Goal: Task Accomplishment & Management: Manage account settings

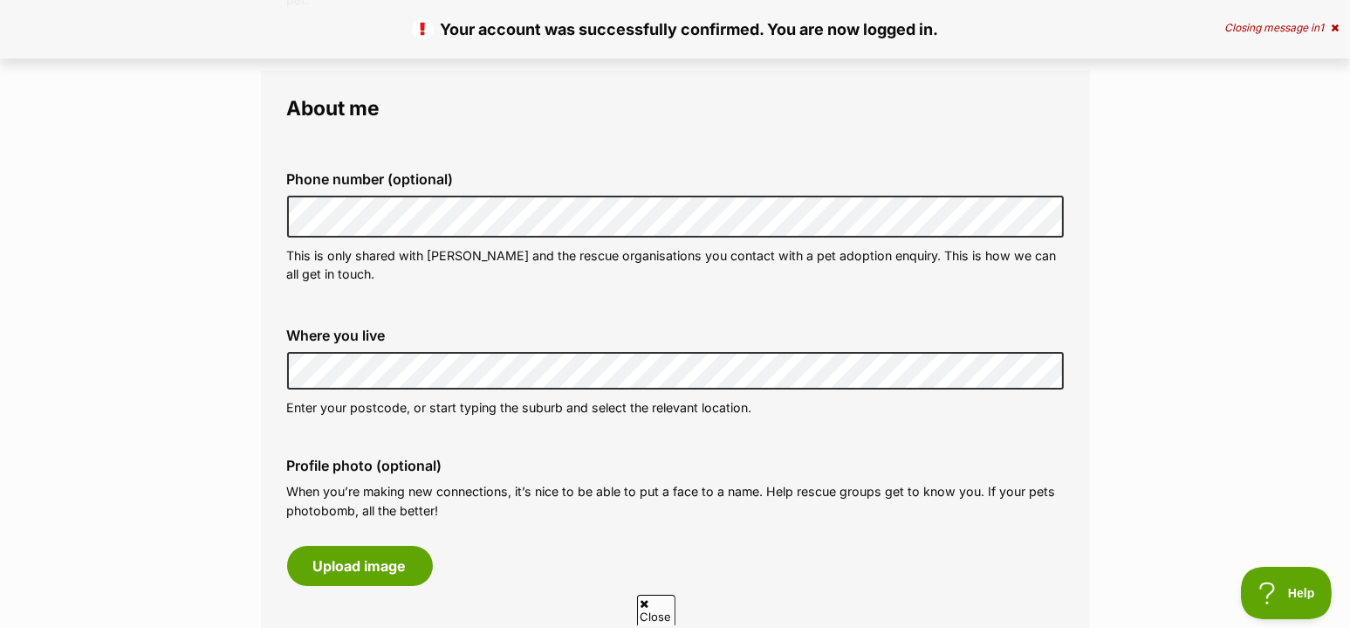
scroll to position [451, 0]
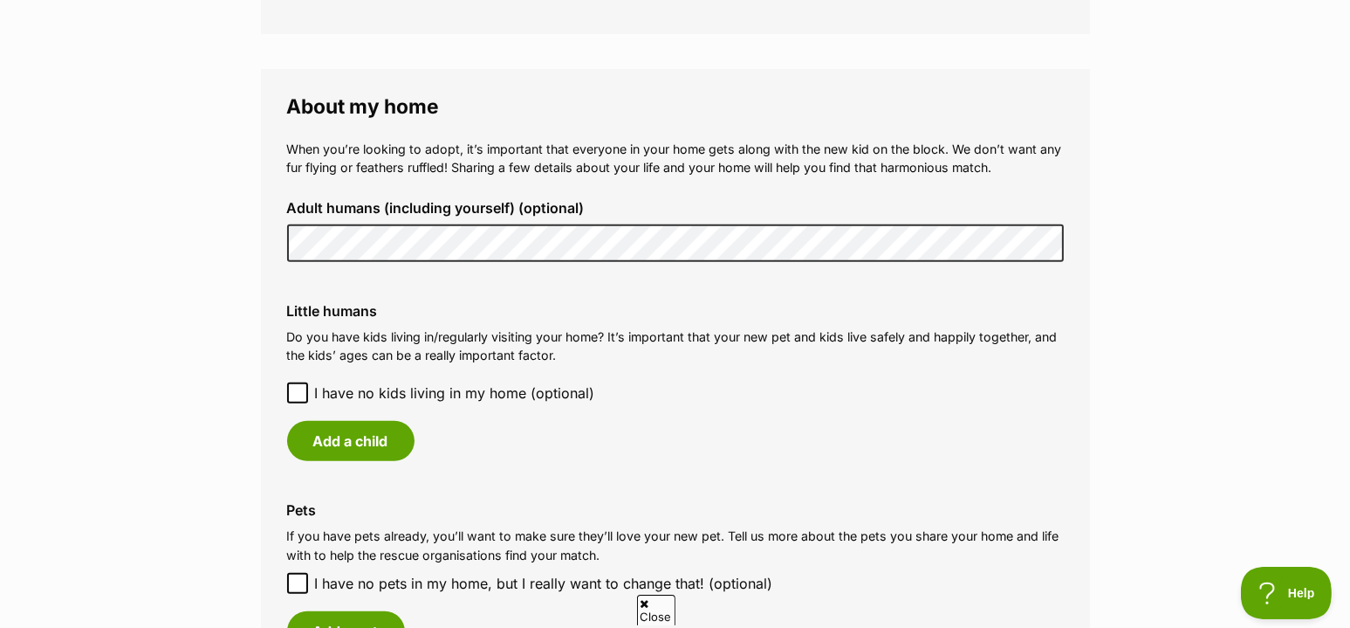
scroll to position [0, 0]
click at [377, 429] on button "Add a child" at bounding box center [350, 441] width 127 height 40
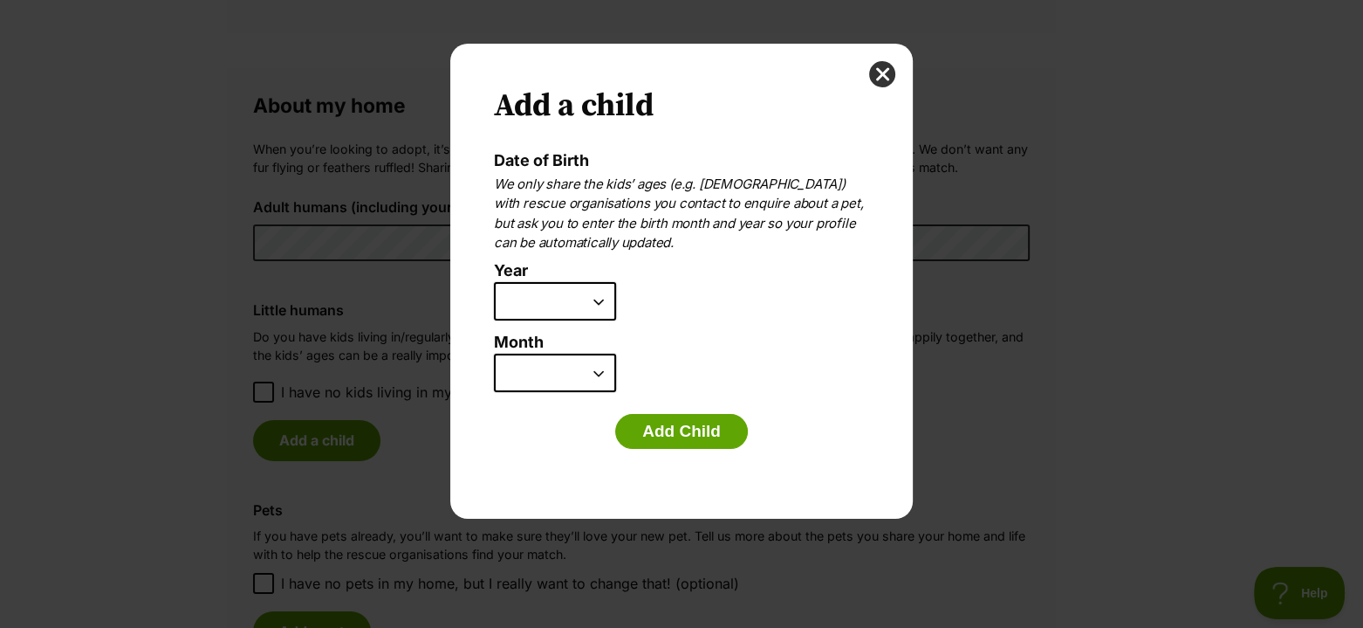
click at [601, 296] on select "2025 2024 2023 2022 2021 2020 2019 2018 2017 2016 2015 2014 2013 2012 2011 2010…" at bounding box center [555, 301] width 122 height 38
select select "2017"
click at [494, 282] on select "2025 2024 2023 2022 2021 2020 2019 2018 2017 2016 2015 2014 2013 2012 2011 2010…" at bounding box center [555, 301] width 122 height 38
click at [603, 370] on select "January February March April May June July August September October November De…" at bounding box center [555, 373] width 122 height 38
select select "6"
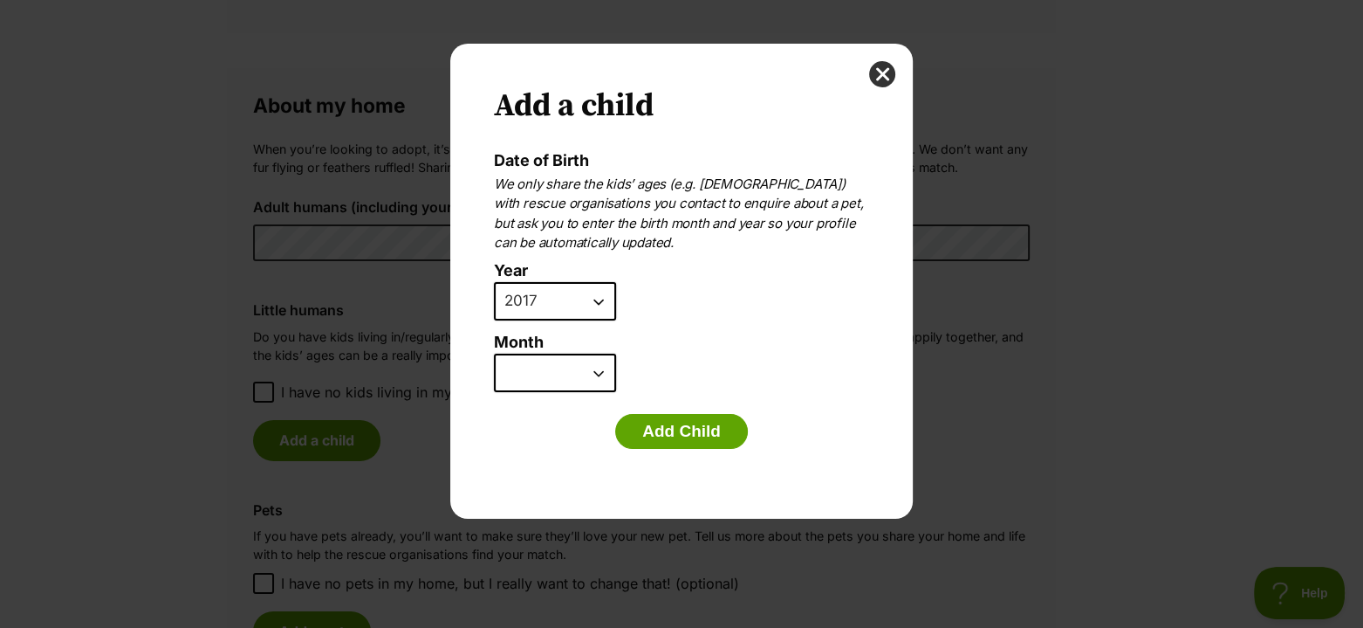
click at [494, 354] on select "January February March April May June July August September October November De…" at bounding box center [555, 373] width 122 height 38
click at [713, 420] on button "Add Child" at bounding box center [681, 431] width 133 height 35
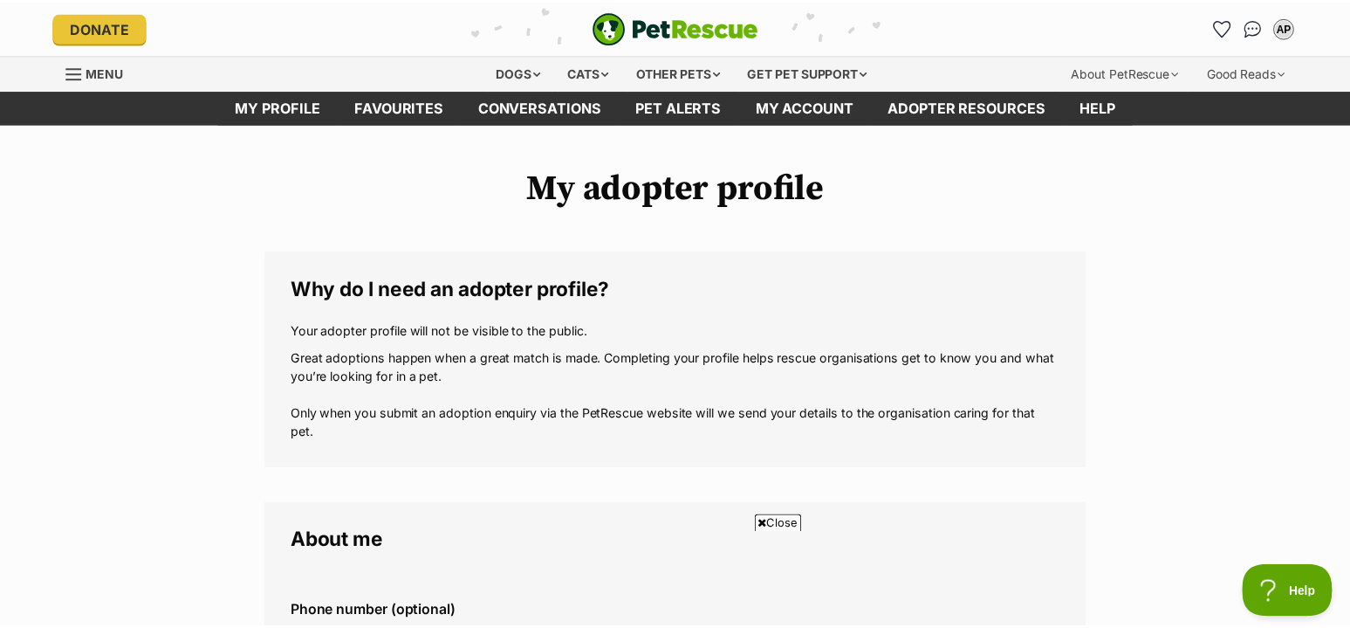
scroll to position [1217, 0]
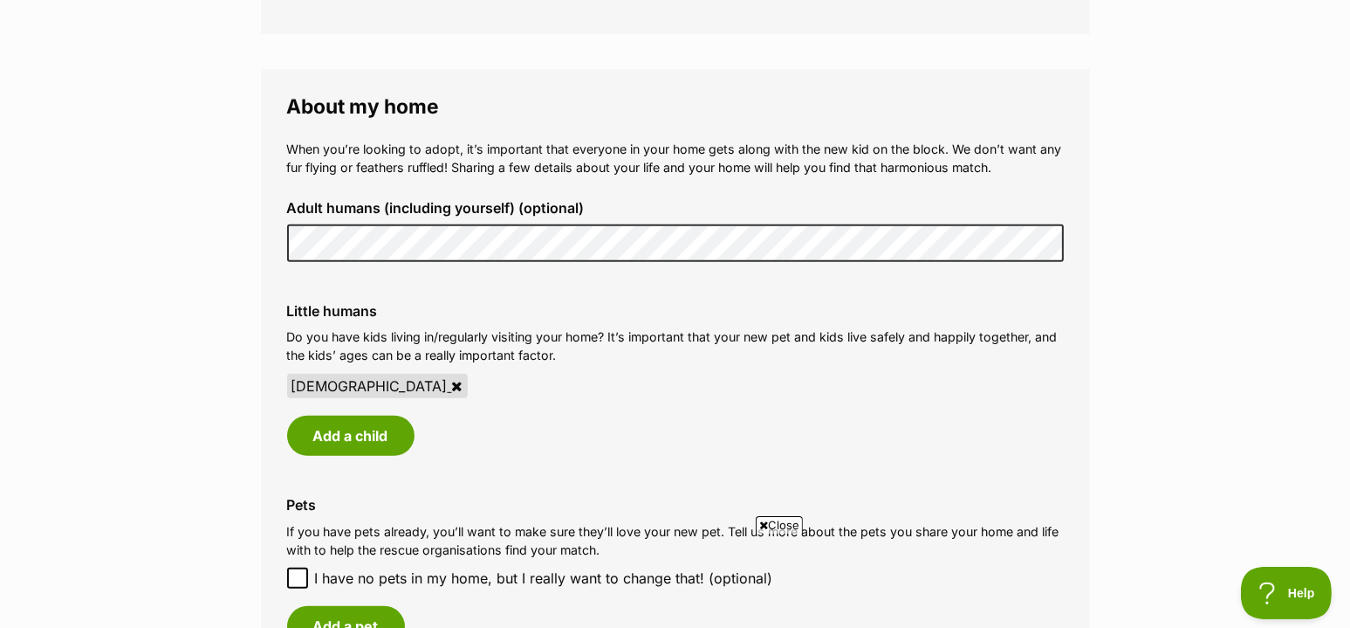
click at [113, 486] on main "My adopter profile Why do I need an adopter profile? Your adopter profile will …" at bounding box center [675, 161] width 1350 height 2508
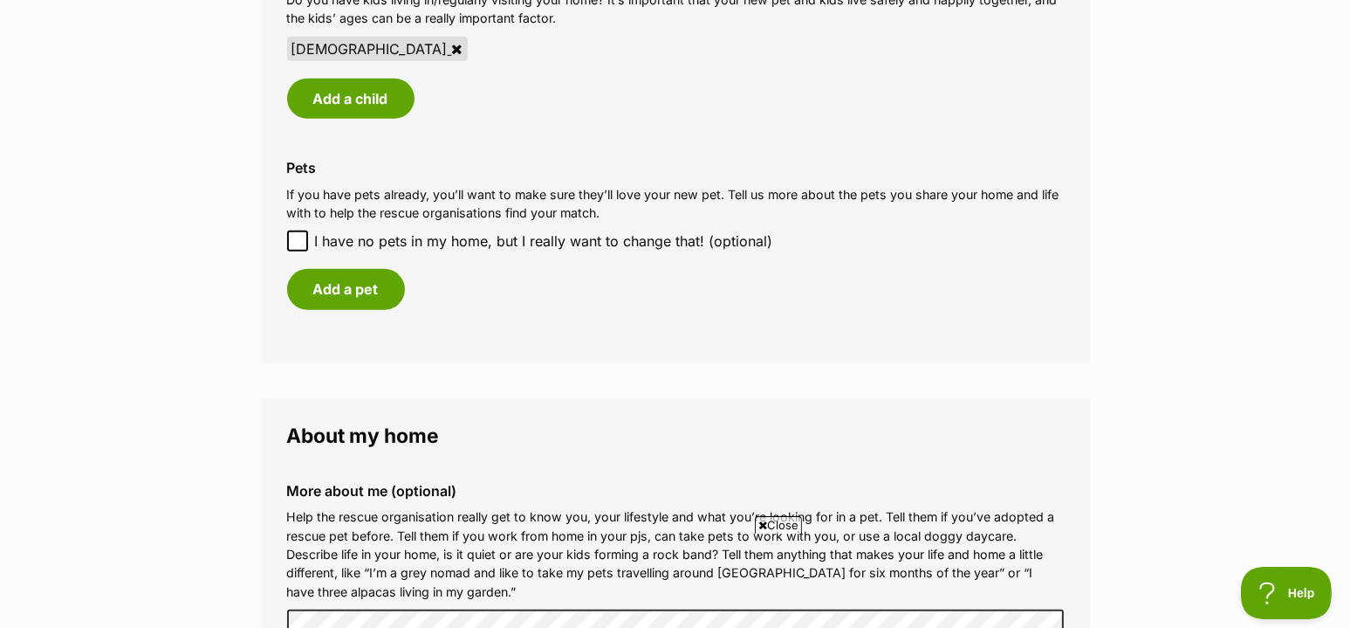
scroll to position [1564, 0]
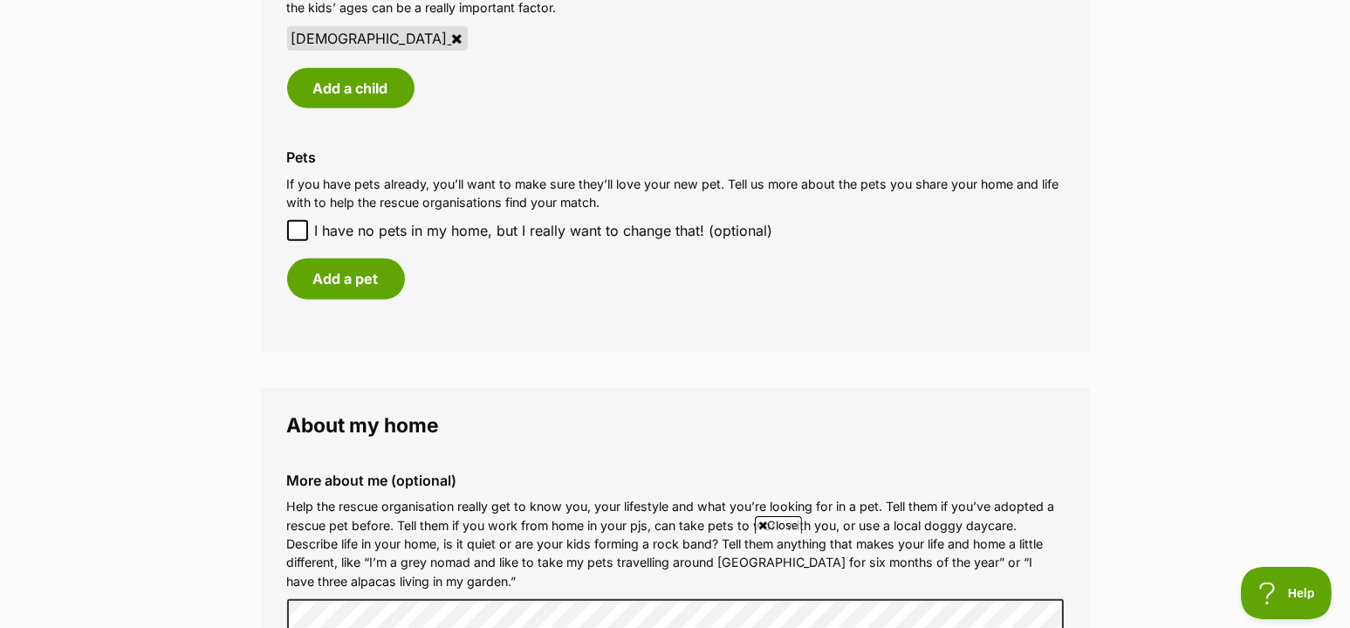
click at [773, 525] on span "Close" at bounding box center [778, 524] width 47 height 17
click at [299, 225] on icon at bounding box center [298, 230] width 12 height 12
click at [299, 225] on input "I have no pets in my home, but I really want to change that! (optional)" at bounding box center [297, 230] width 21 height 21
checkbox input "true"
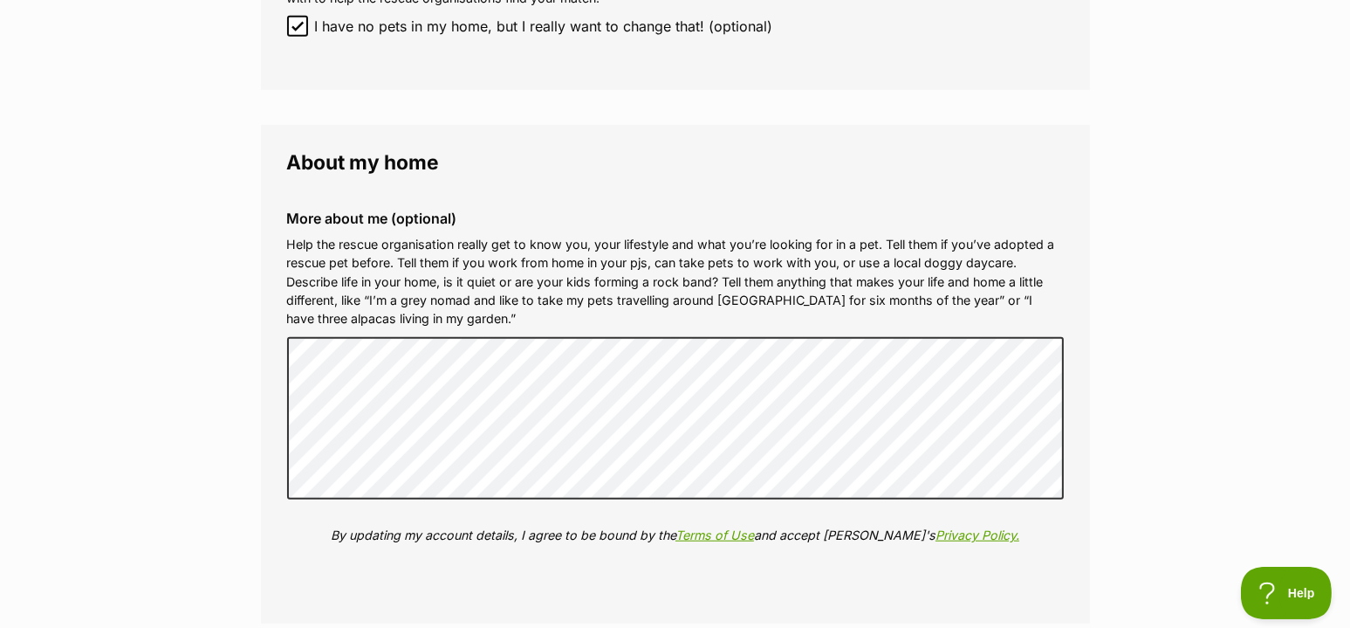
scroll to position [1947, 0]
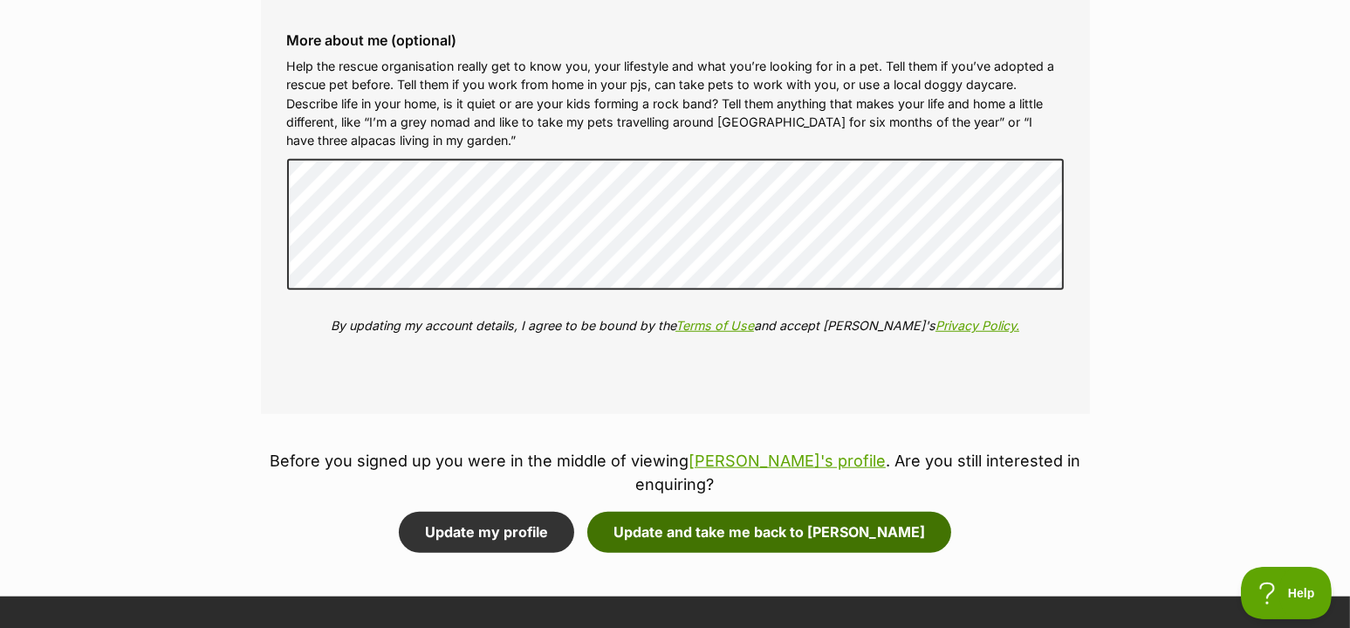
click at [780, 512] on button "Update and take me back to Thelma" at bounding box center [769, 532] width 364 height 40
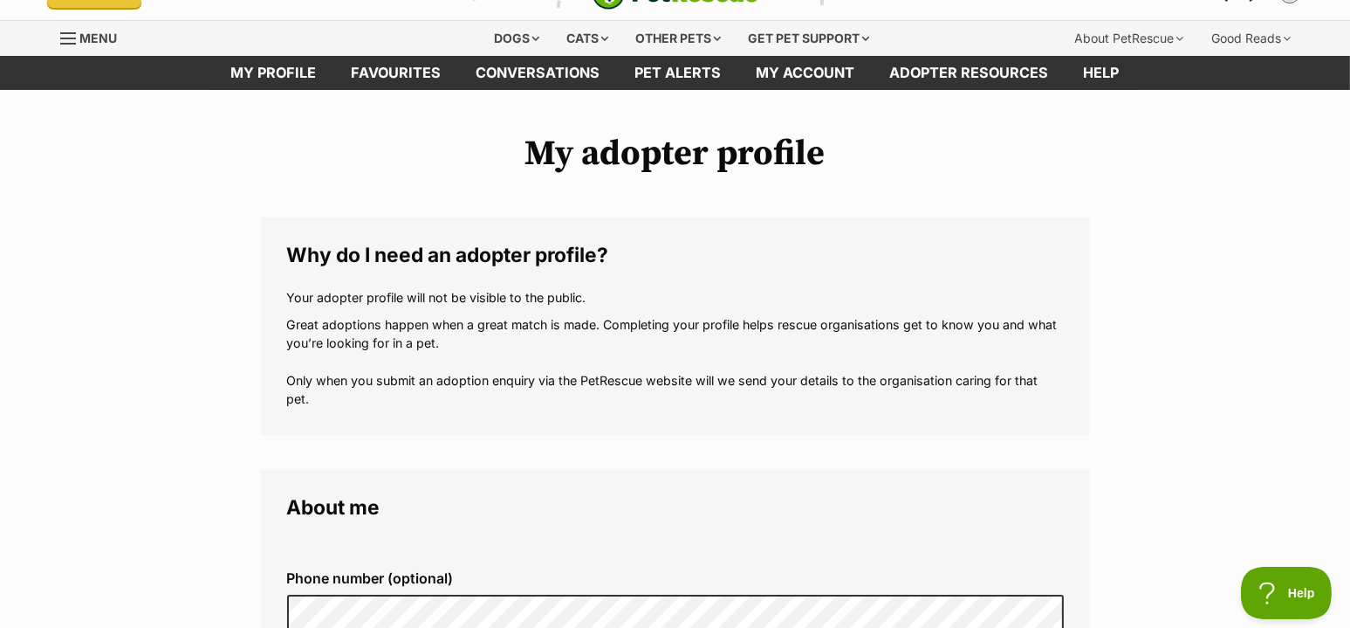
click at [780, 500] on legend "About me" at bounding box center [675, 507] width 777 height 23
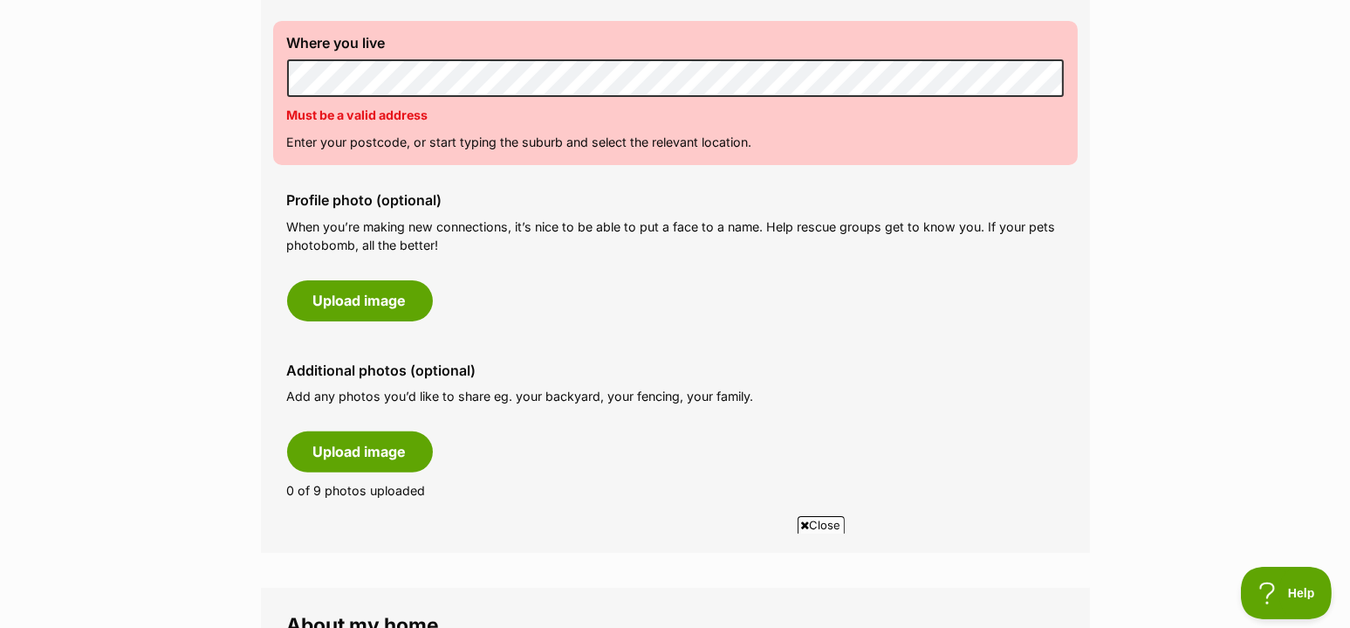
scroll to position [730, 0]
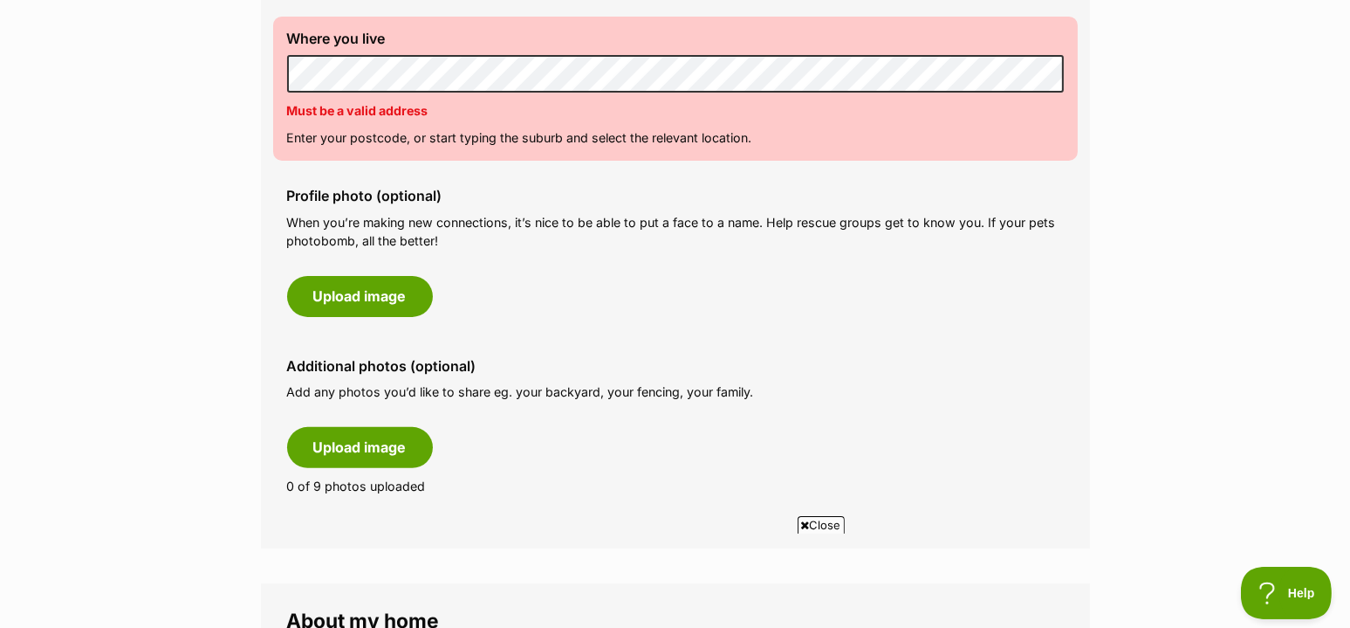
click at [10, 173] on main "My adopter profile Why do I need an adopter profile? Your adopter profile will …" at bounding box center [675, 636] width 1350 height 2484
click at [144, 257] on main "My adopter profile Why do I need an adopter profile? Your adopter profile will …" at bounding box center [675, 636] width 1350 height 2484
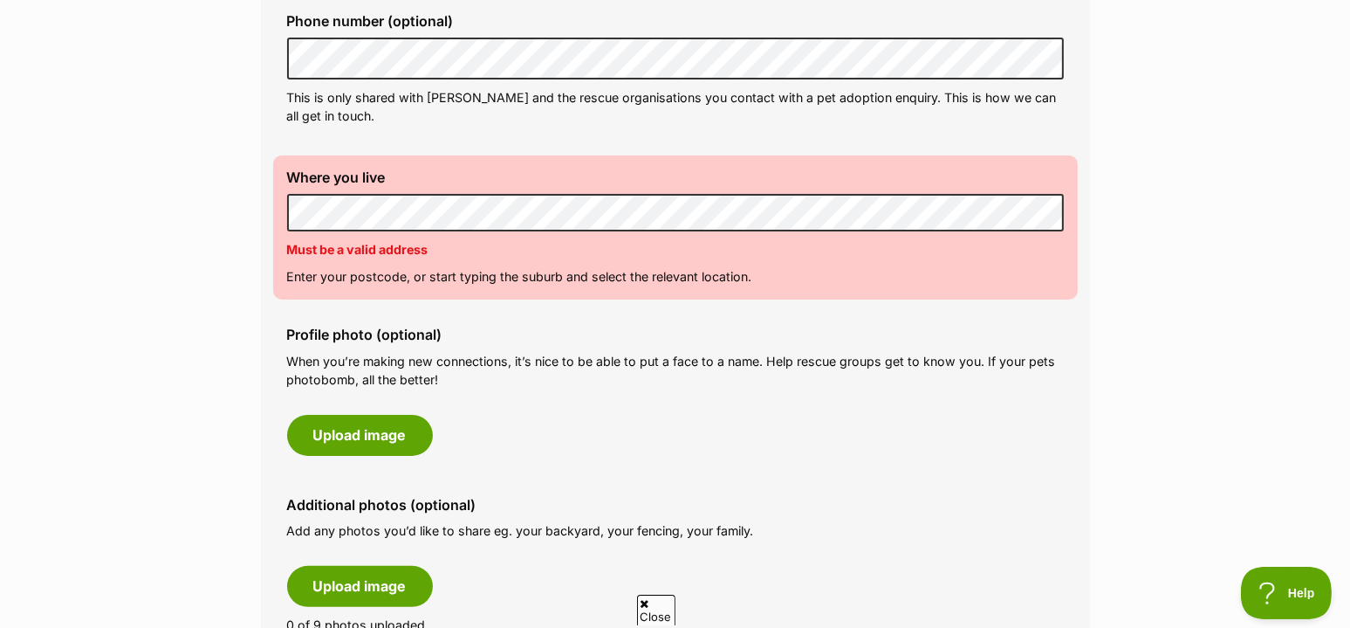
scroll to position [0, 0]
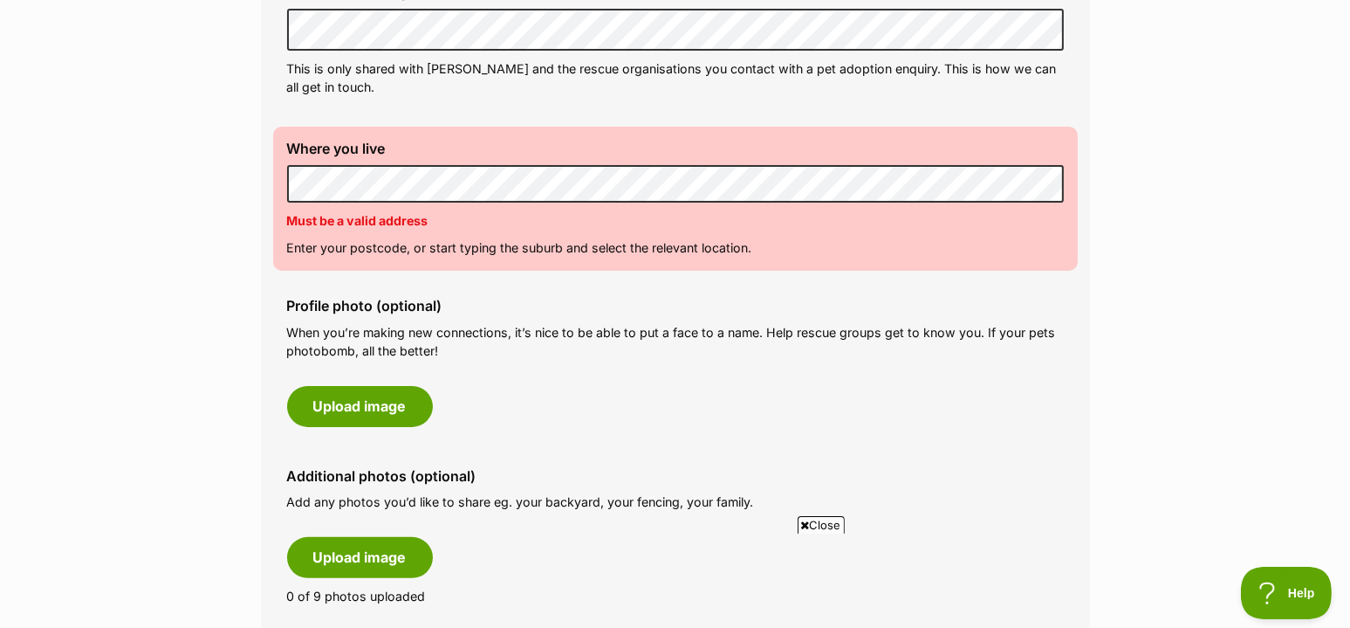
scroll to position [618, 0]
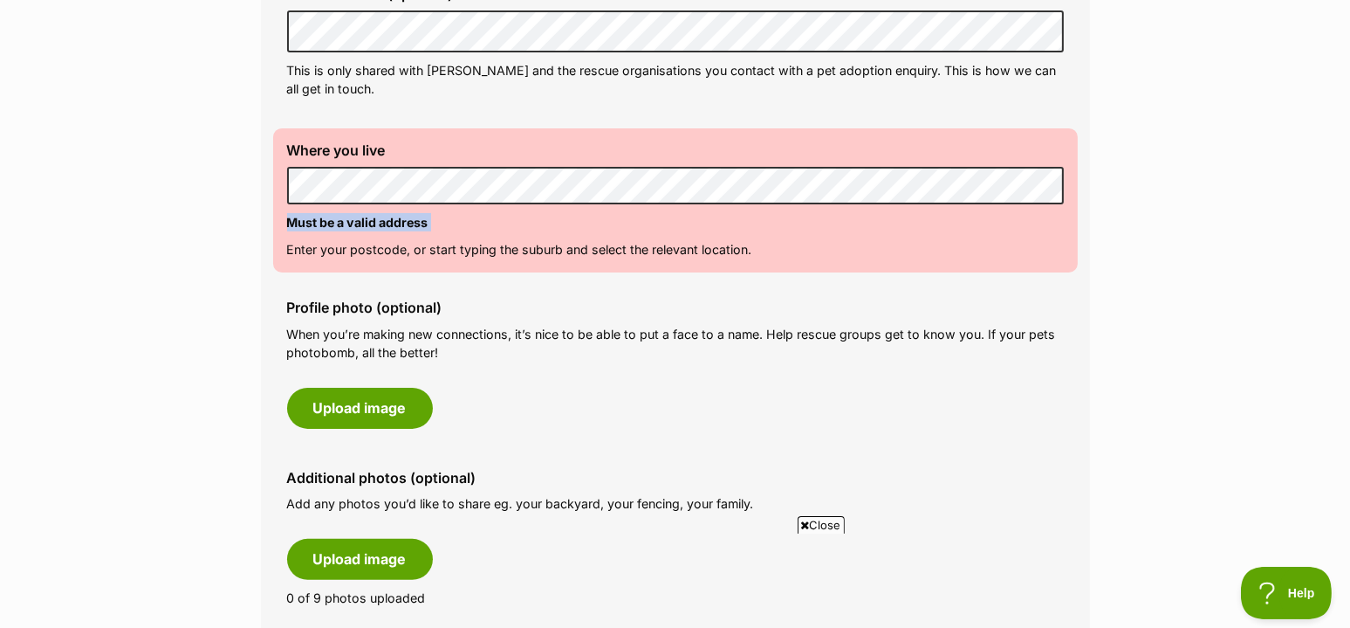
drag, startPoint x: 215, startPoint y: 264, endPoint x: 152, endPoint y: 209, distance: 83.5
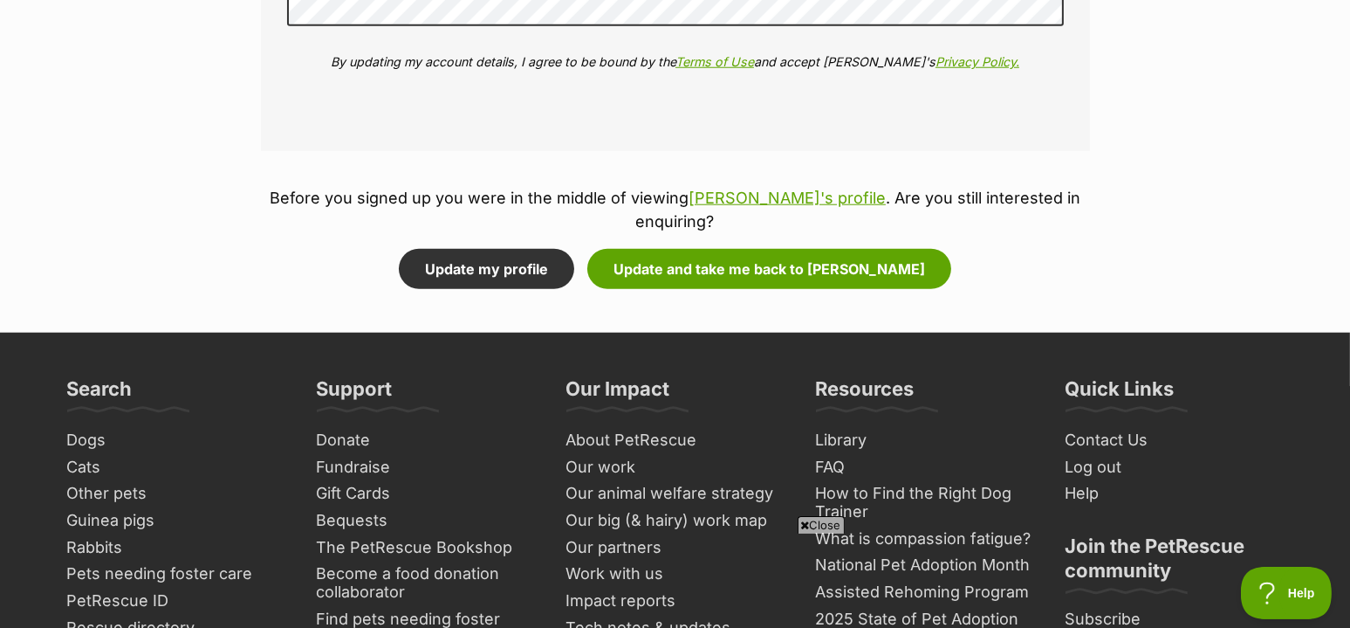
scroll to position [2322, 0]
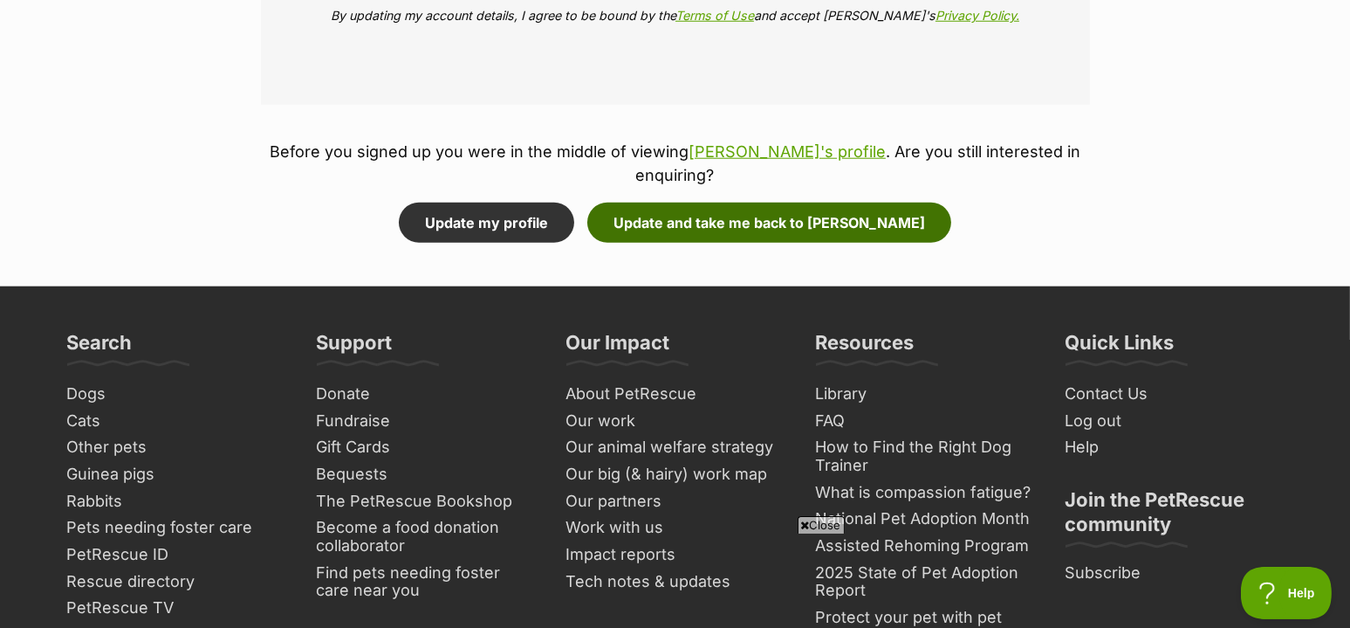
click at [820, 203] on button "Update and take me back to Thelma" at bounding box center [769, 223] width 364 height 40
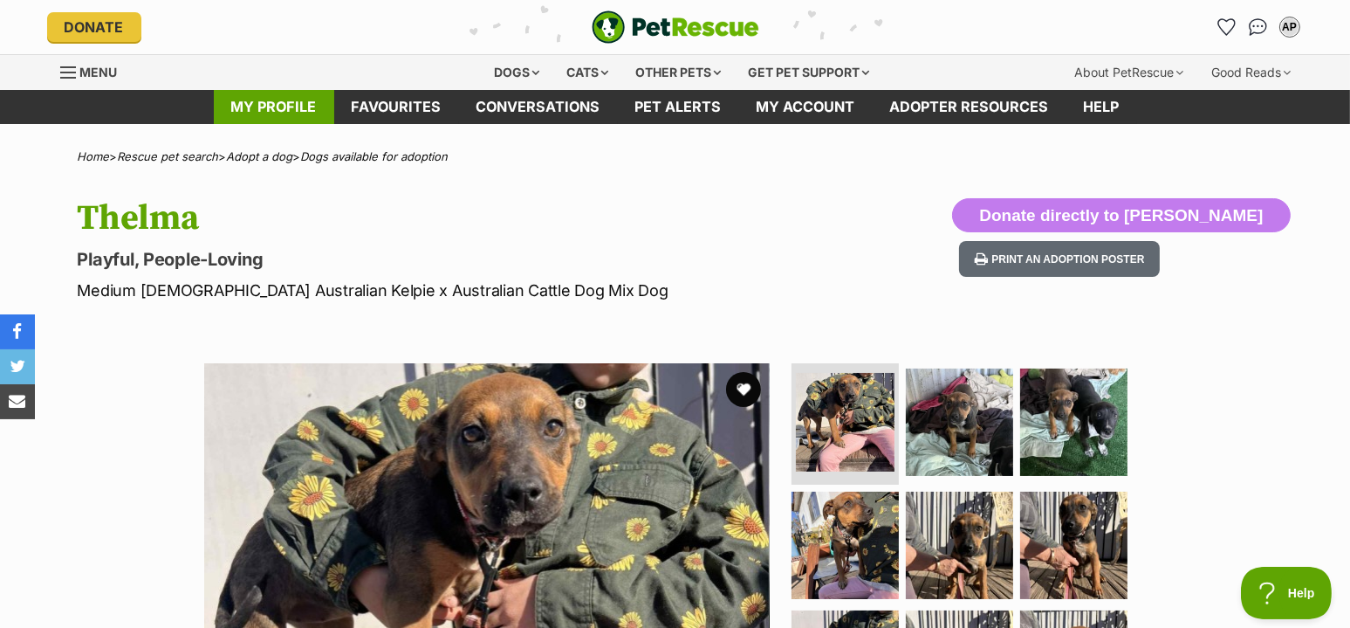
click at [285, 93] on link "My profile" at bounding box center [274, 107] width 120 height 34
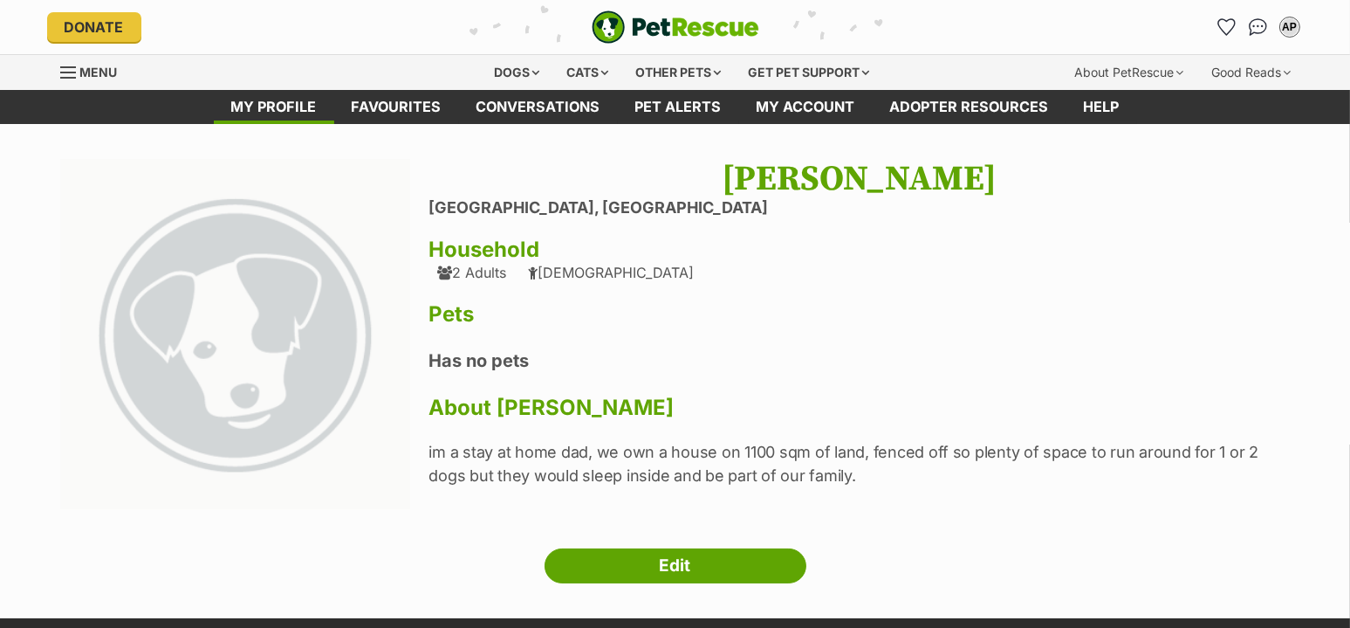
click at [193, 383] on img at bounding box center [235, 334] width 351 height 351
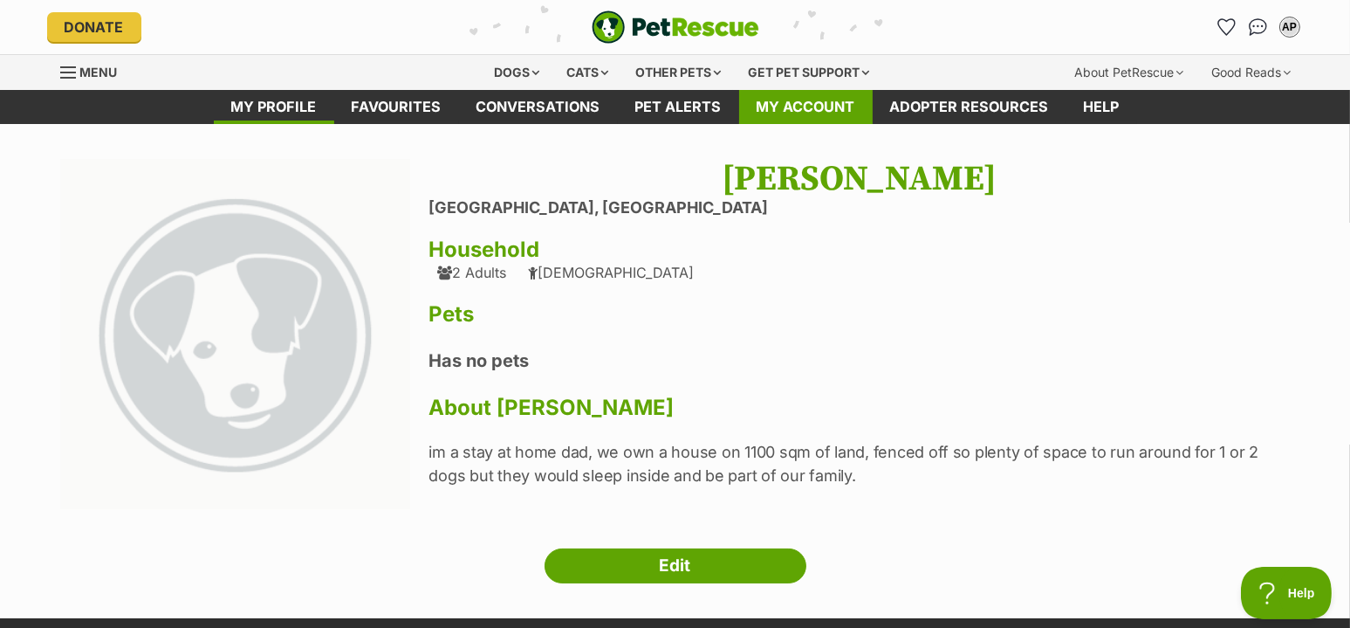
click at [804, 105] on link "My account" at bounding box center [806, 107] width 134 height 34
